Goal: Task Accomplishment & Management: Complete application form

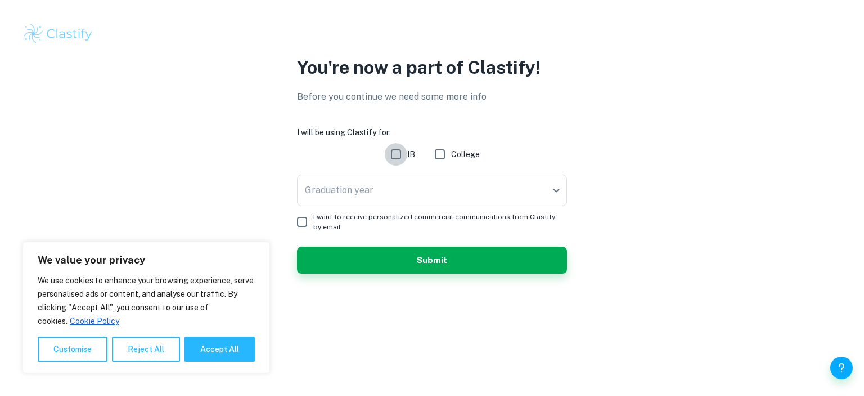
click at [397, 155] on input "IB" at bounding box center [396, 154] width 23 height 23
checkbox input "true"
click at [361, 197] on body "We value your privacy We use cookies to enhance your browsing experience, serve…" at bounding box center [432, 198] width 864 height 396
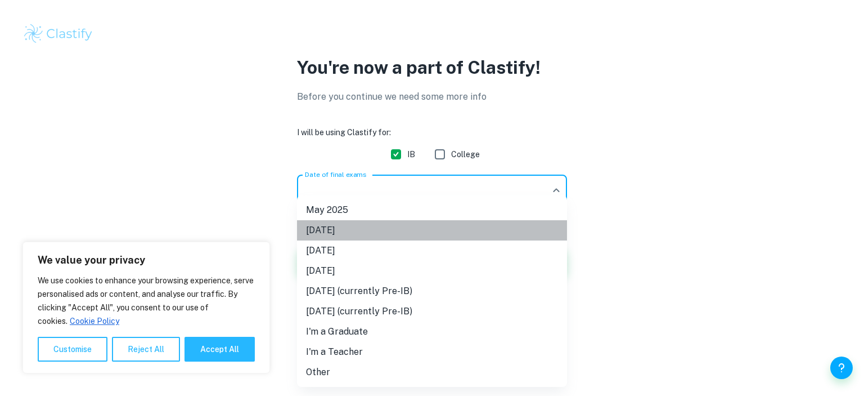
click at [364, 221] on li "[DATE]" at bounding box center [432, 230] width 270 height 20
type input "N25"
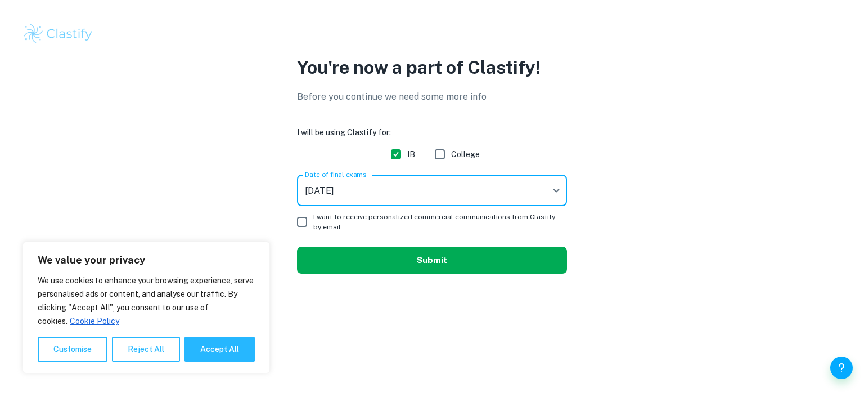
click at [406, 258] on button "Submit" at bounding box center [432, 260] width 270 height 27
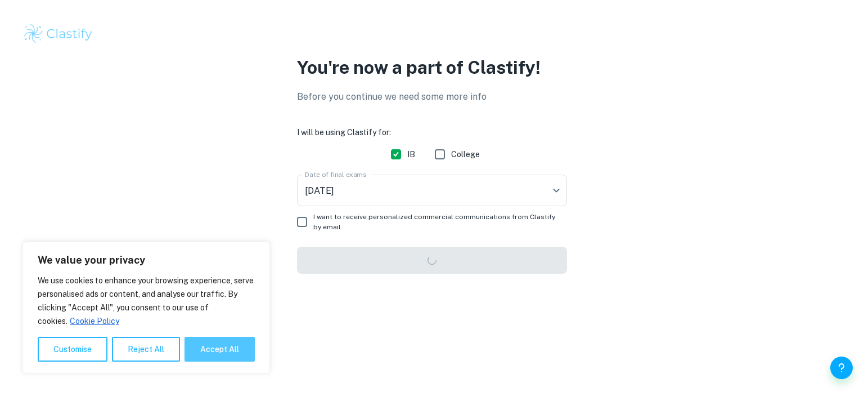
click at [219, 349] on button "Accept All" at bounding box center [220, 349] width 70 height 25
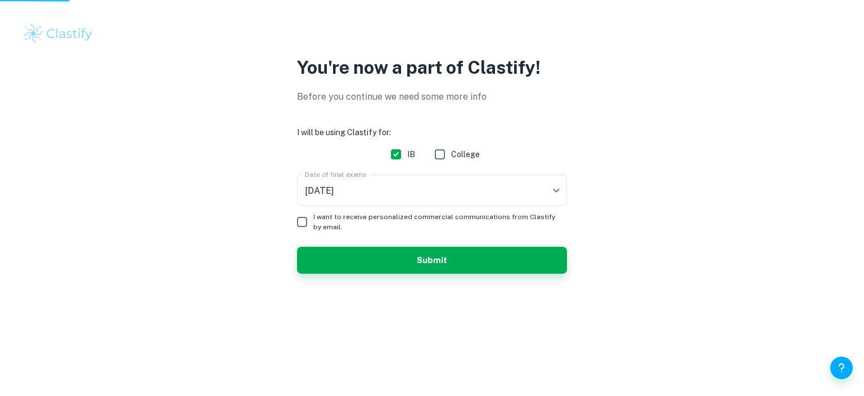
checkbox input "true"
